Goal: Information Seeking & Learning: Learn about a topic

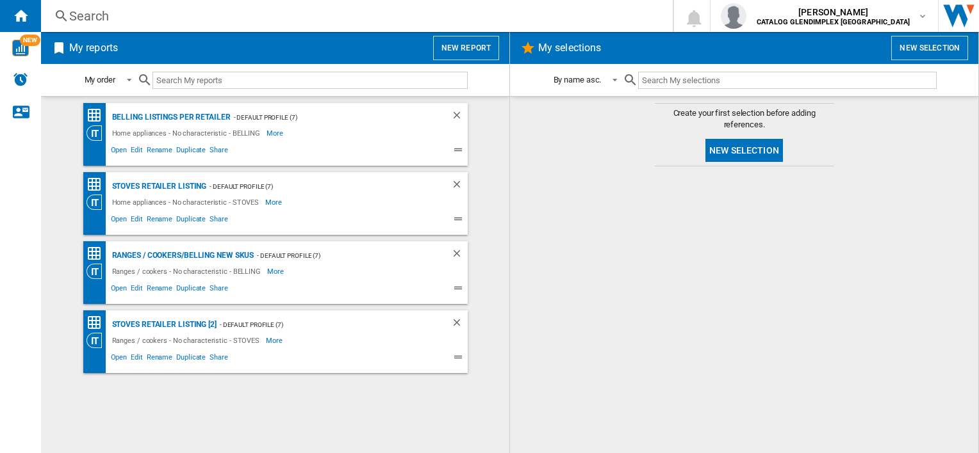
click at [123, 19] on div "Search" at bounding box center [354, 16] width 570 height 18
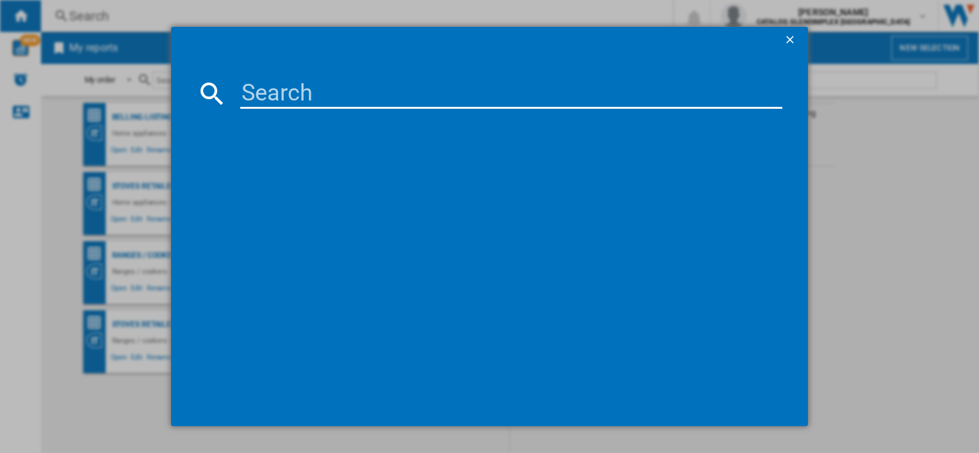
click at [265, 99] on input at bounding box center [510, 93] width 541 height 31
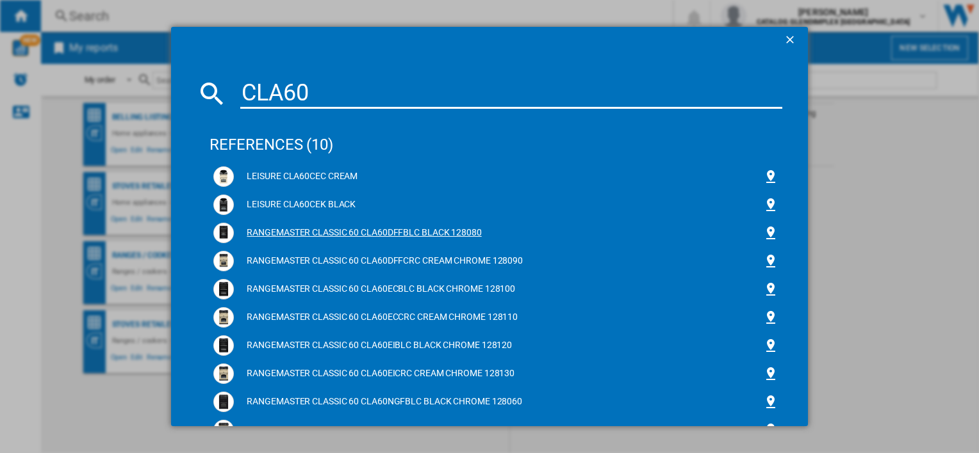
type input "CLA60"
click at [336, 240] on div "RANGEMASTER CLASSIC 60 CLA60DFFBLC BLACK 128080" at bounding box center [495, 233] width 564 height 20
click at [347, 231] on div "RANGEMASTER CLASSIC 60 CLA60DFFBLC BLACK 128080" at bounding box center [498, 233] width 528 height 13
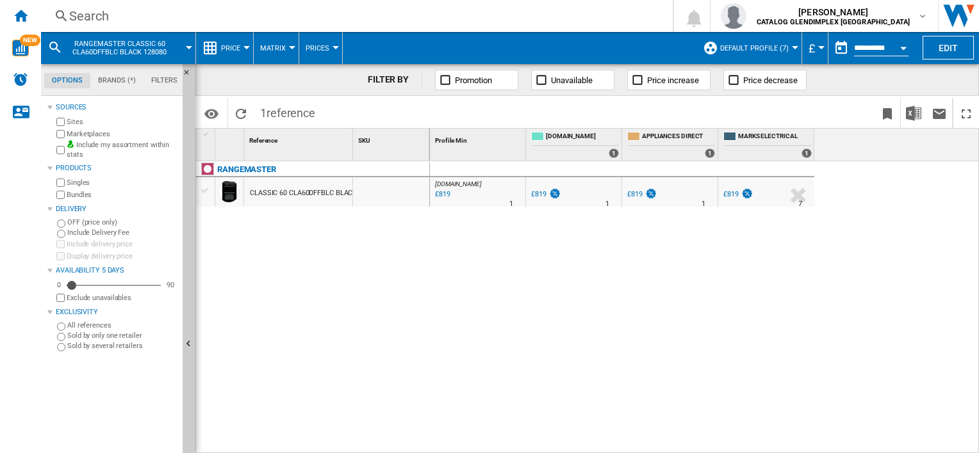
click at [233, 42] on button "Price" at bounding box center [234, 48] width 26 height 32
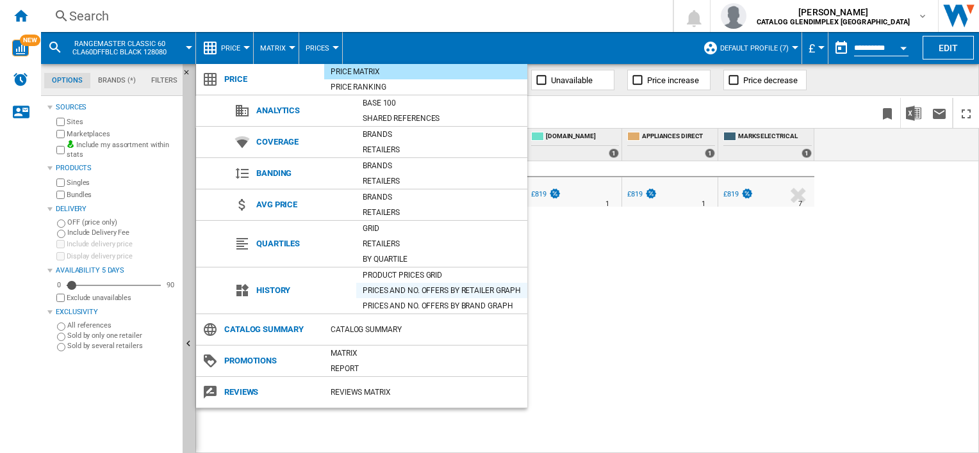
click at [443, 289] on div "Prices and No. offers by retailer graph" at bounding box center [441, 290] width 171 height 13
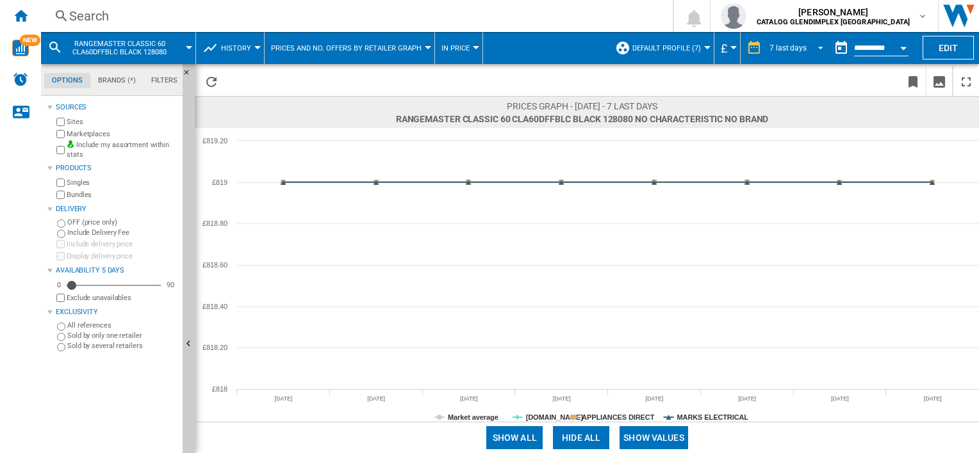
click at [786, 41] on md-select-value "7 last days" at bounding box center [798, 47] width 60 height 19
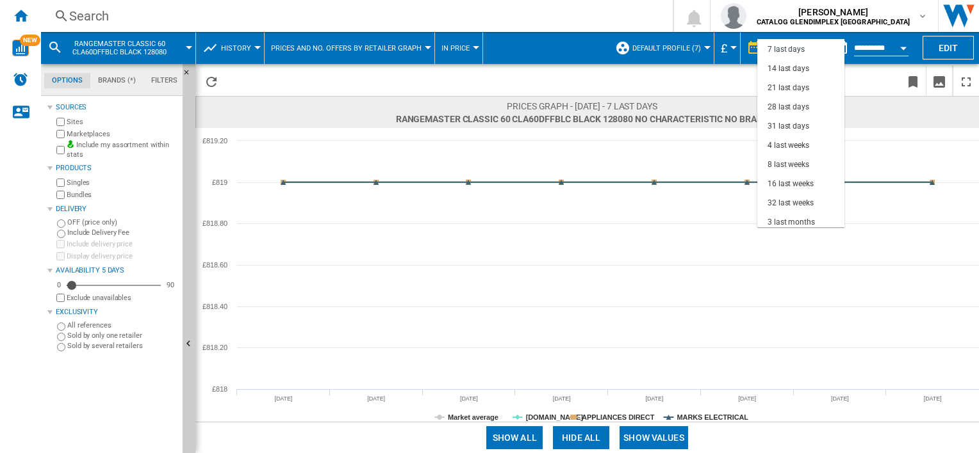
scroll to position [74, 0]
click at [822, 205] on md-option "12 last months" at bounding box center [800, 205] width 87 height 19
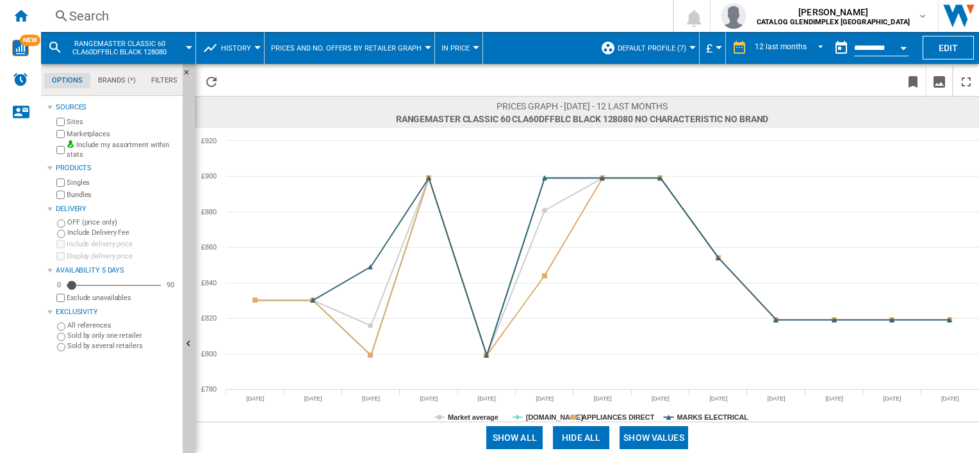
click at [469, 54] on button "In price" at bounding box center [458, 48] width 35 height 32
click at [469, 54] on md-backdrop at bounding box center [489, 226] width 979 height 453
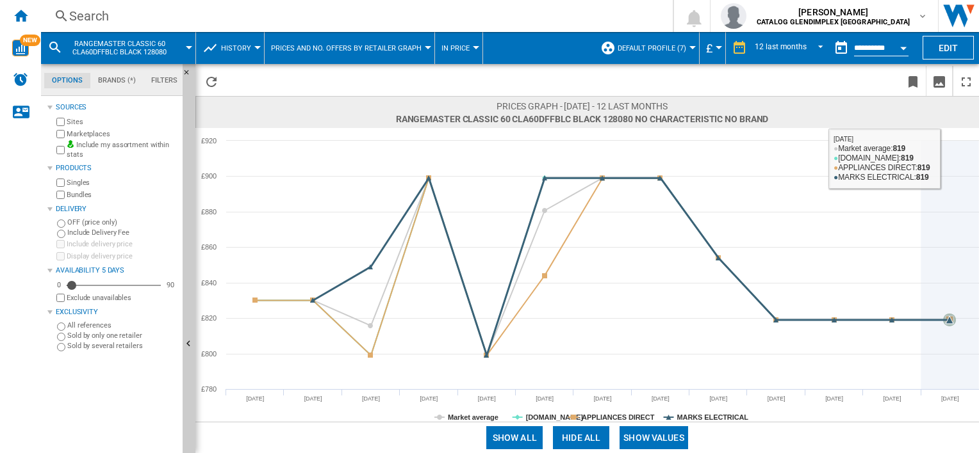
click at [950, 147] on icon at bounding box center [950, 265] width 0 height 249
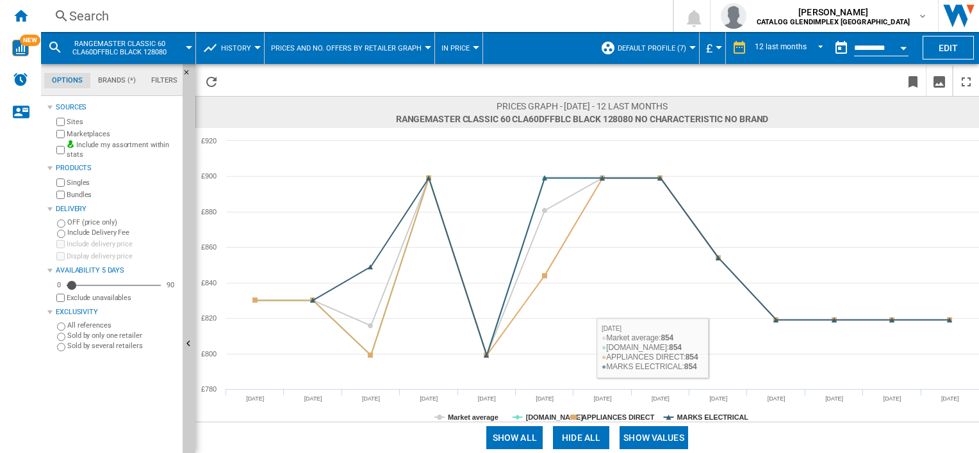
click at [641, 437] on button "Show values" at bounding box center [653, 438] width 69 height 23
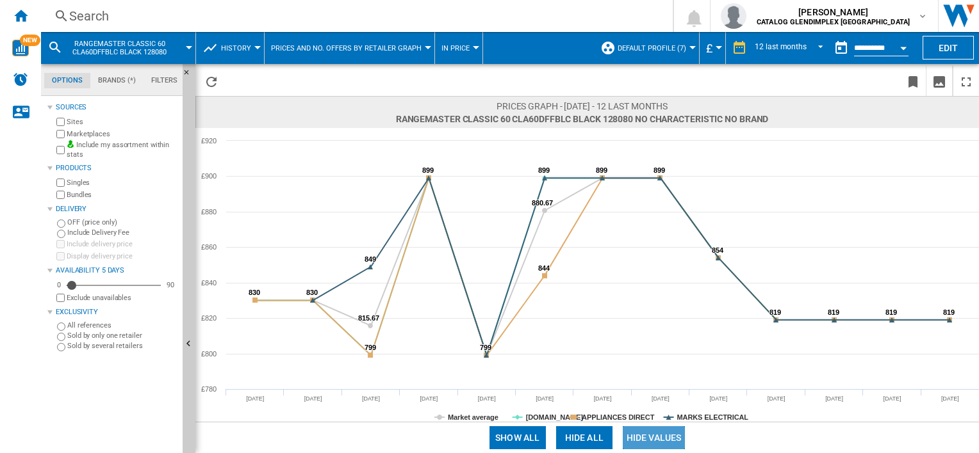
click at [641, 437] on button "Hide values" at bounding box center [654, 438] width 63 height 23
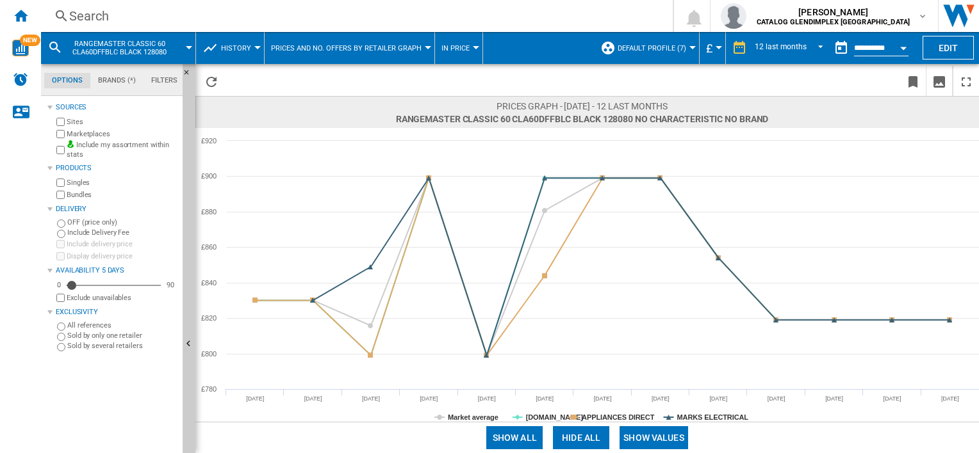
click at [571, 436] on button "Hide all" at bounding box center [581, 438] width 56 height 23
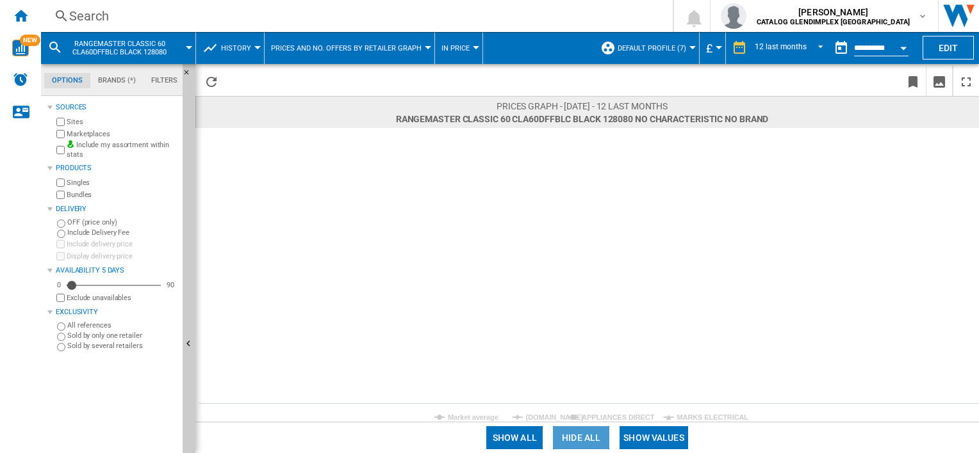
click at [571, 436] on button "Hide all" at bounding box center [581, 438] width 56 height 23
click at [533, 436] on button "Show all" at bounding box center [514, 438] width 56 height 23
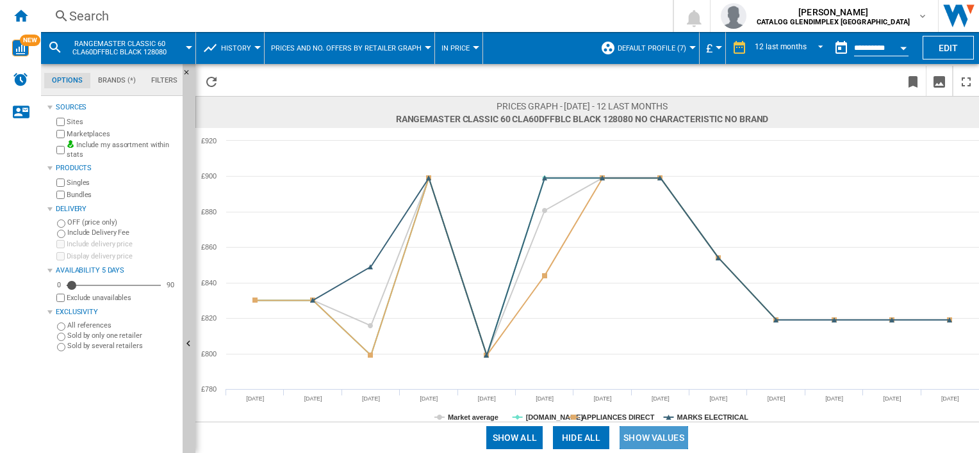
click at [673, 435] on button "Show values" at bounding box center [653, 438] width 69 height 23
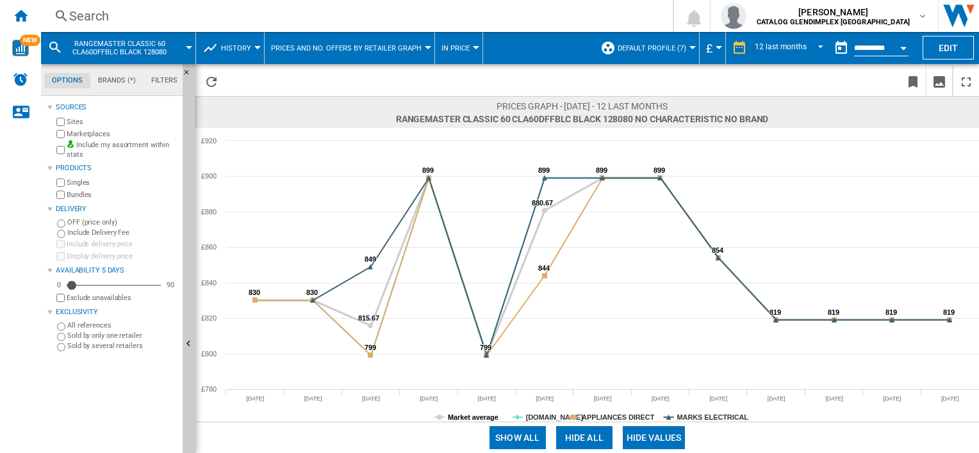
click at [472, 419] on tspan "Market average" at bounding box center [473, 418] width 51 height 8
click at [533, 417] on tspan "[DOMAIN_NAME]" at bounding box center [555, 418] width 58 height 8
click at [589, 418] on tspan "APPLIANCES DIRECT" at bounding box center [618, 418] width 73 height 8
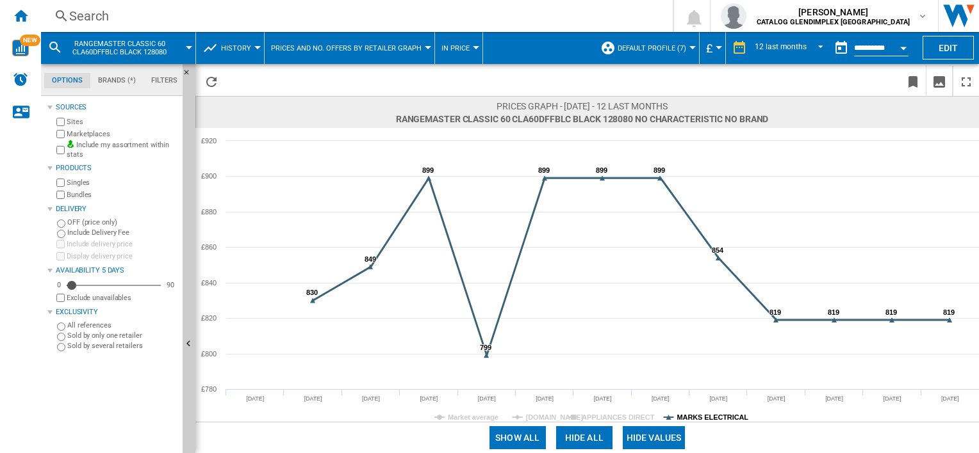
click at [682, 420] on tspan "MARKS ELECTRICAL" at bounding box center [713, 418] width 72 height 8
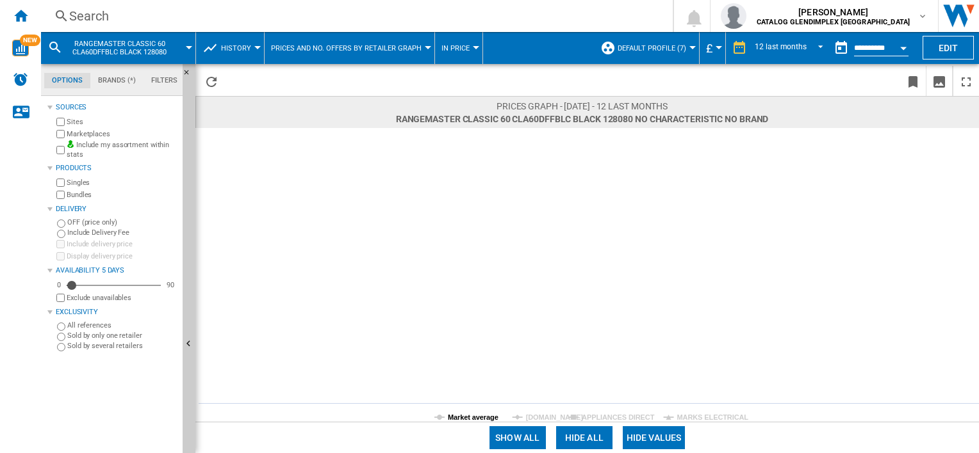
click at [471, 419] on tspan "Market average" at bounding box center [473, 418] width 51 height 8
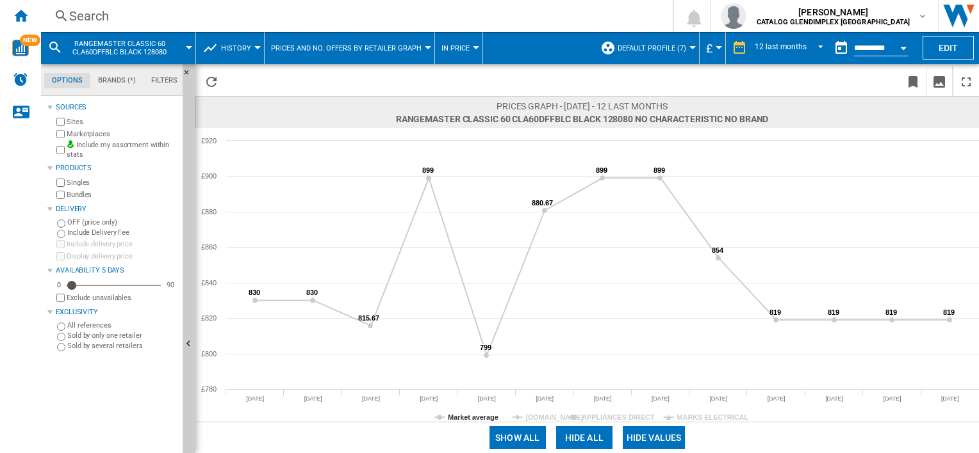
click at [778, 35] on span at bounding box center [778, 35] width 100 height 6
click at [776, 45] on div "12 last months" at bounding box center [781, 48] width 52 height 9
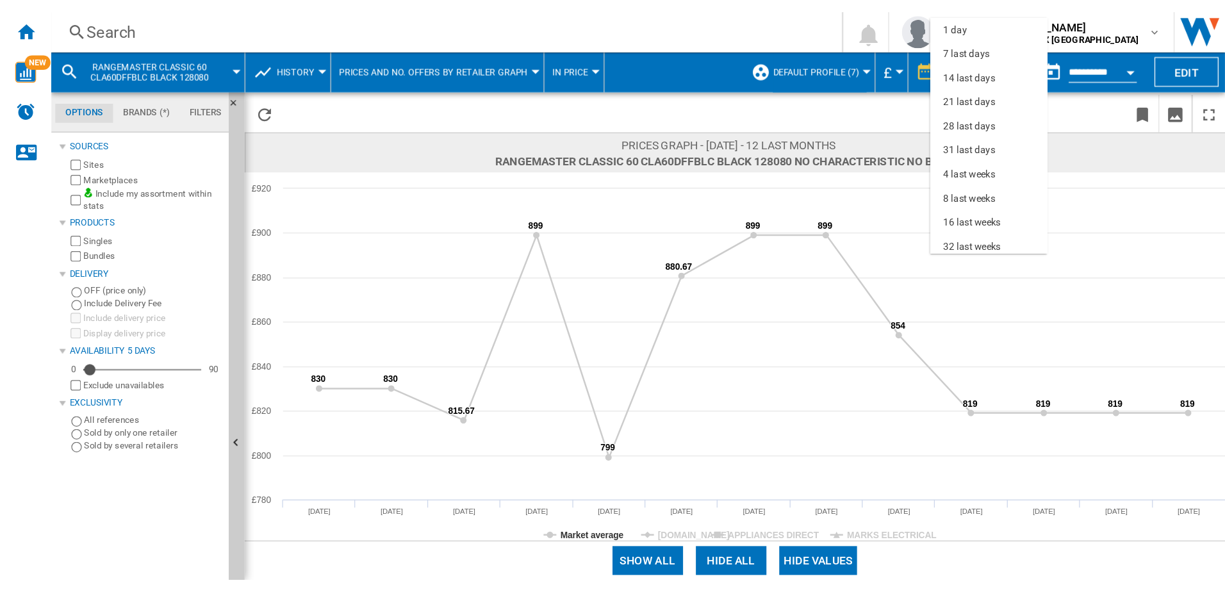
scroll to position [80, 0]
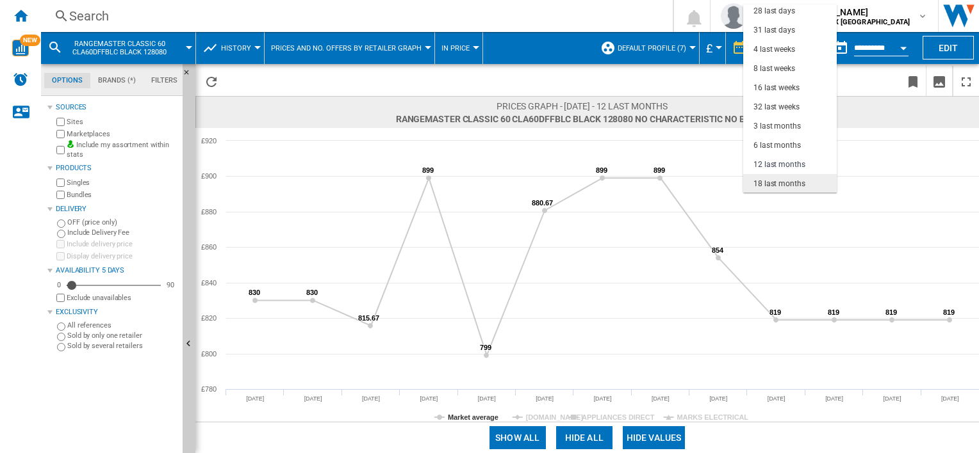
click at [782, 184] on div "18 last months" at bounding box center [779, 184] width 52 height 11
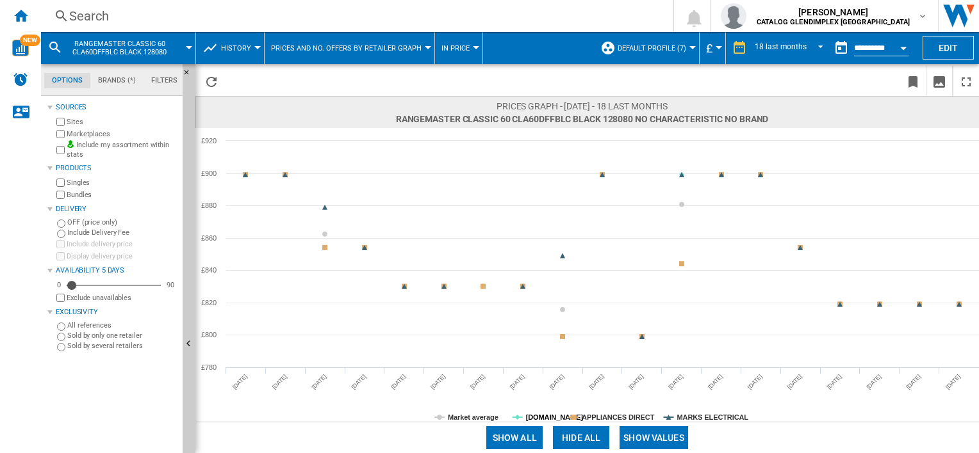
click at [538, 417] on tspan "[DOMAIN_NAME]" at bounding box center [555, 418] width 58 height 8
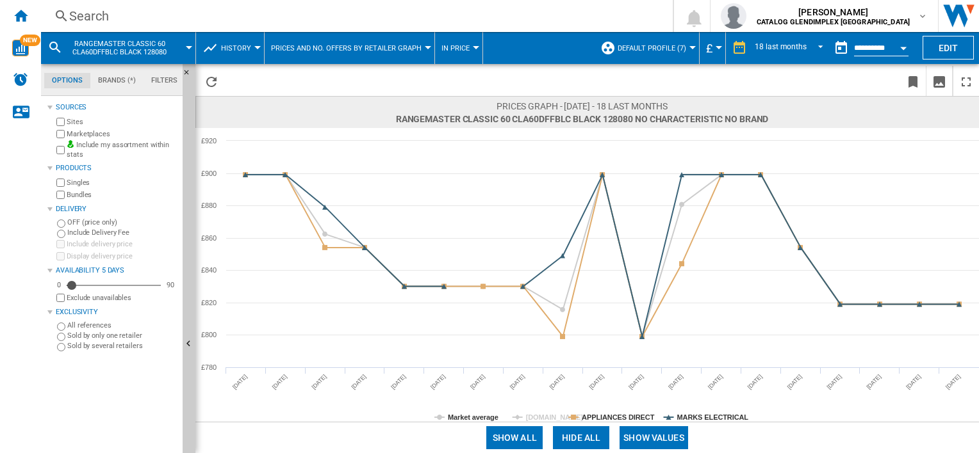
click at [619, 422] on div "Show all Hide all Show values" at bounding box center [586, 437] width 783 height 31
click at [622, 420] on tspan "APPLIANCES DIRECT" at bounding box center [618, 418] width 73 height 8
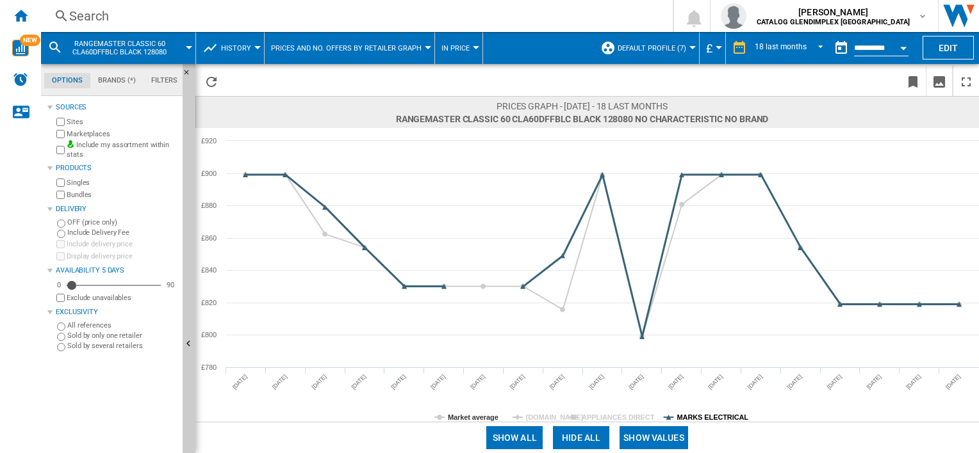
click at [722, 414] on tspan "MARKS ELECTRICAL" at bounding box center [713, 418] width 72 height 8
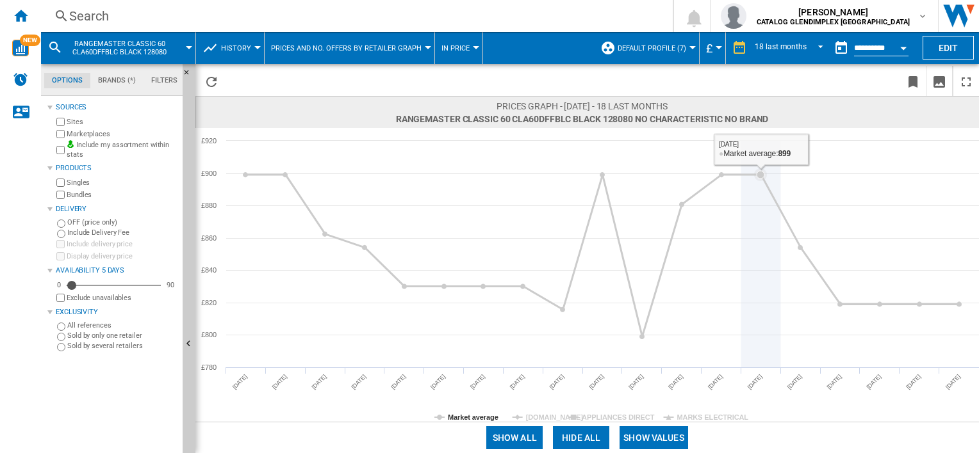
click at [761, 336] on icon at bounding box center [761, 254] width 0 height 227
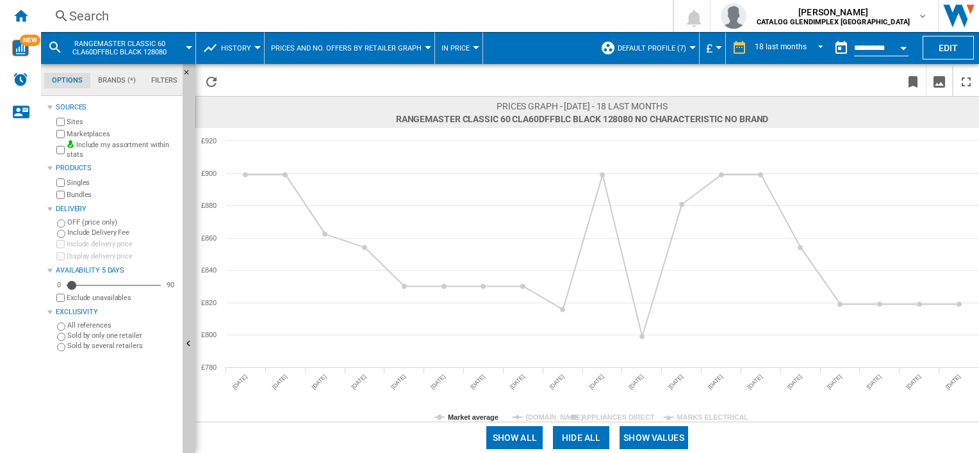
click at [237, 398] on rect at bounding box center [586, 275] width 783 height 294
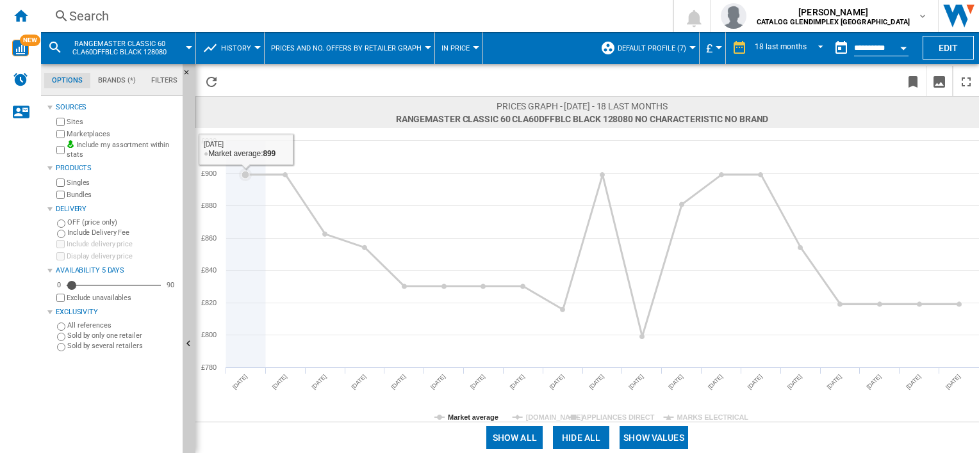
click at [246, 202] on icon at bounding box center [246, 254] width 0 height 227
